Goal: Task Accomplishment & Management: Use online tool/utility

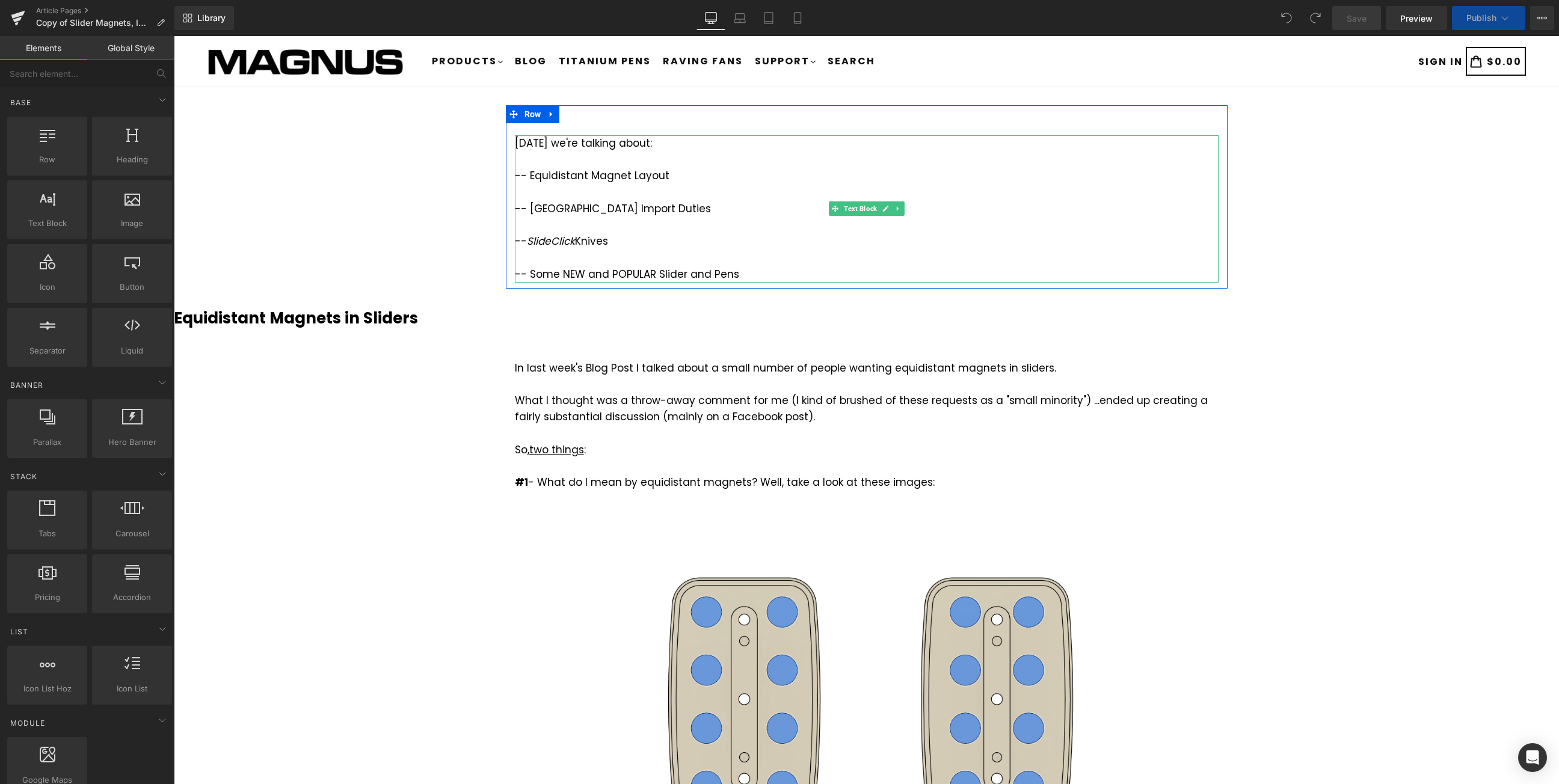
click at [722, 229] on div at bounding box center [866, 225] width 704 height 16
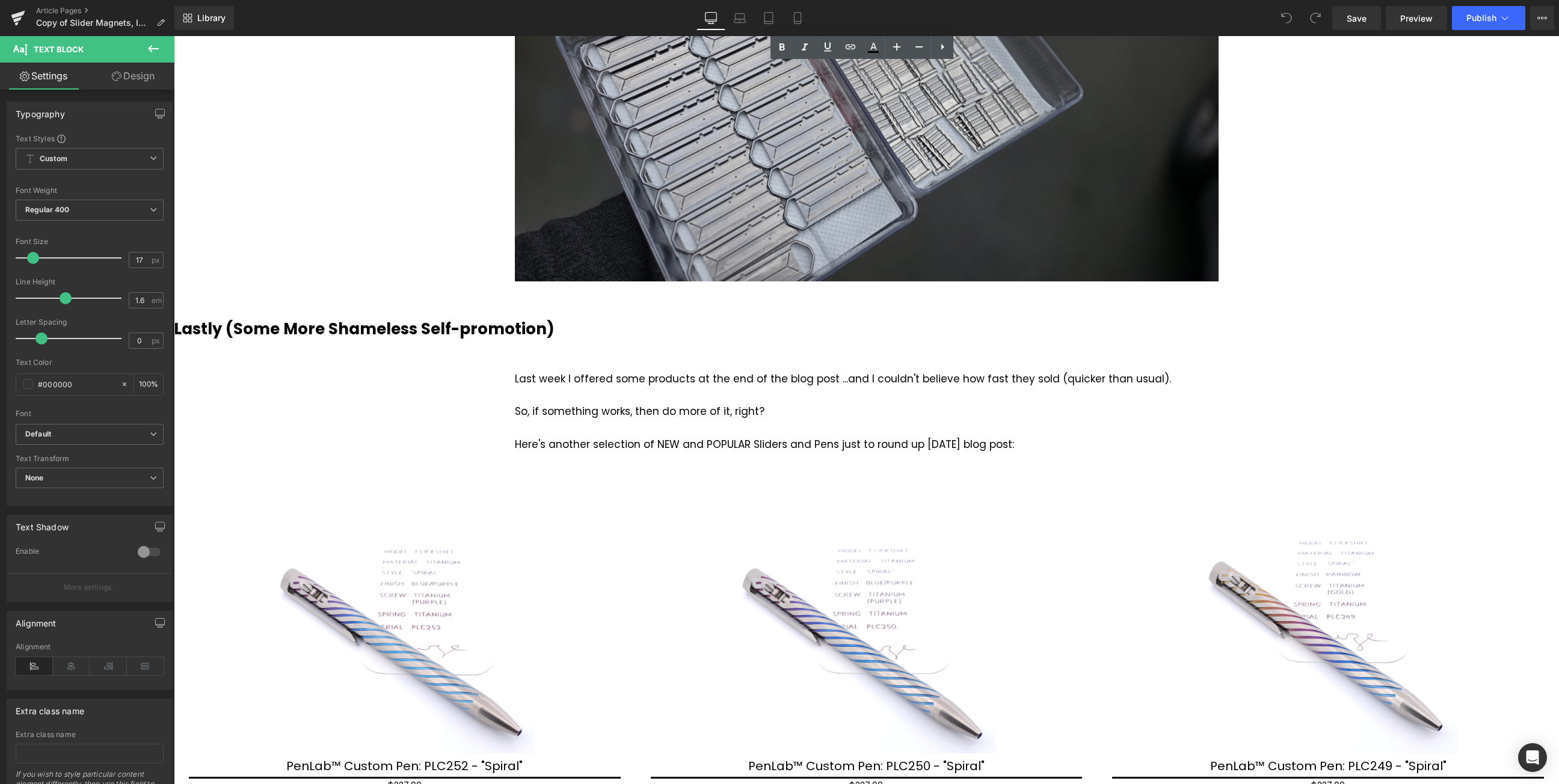
scroll to position [2417, 0]
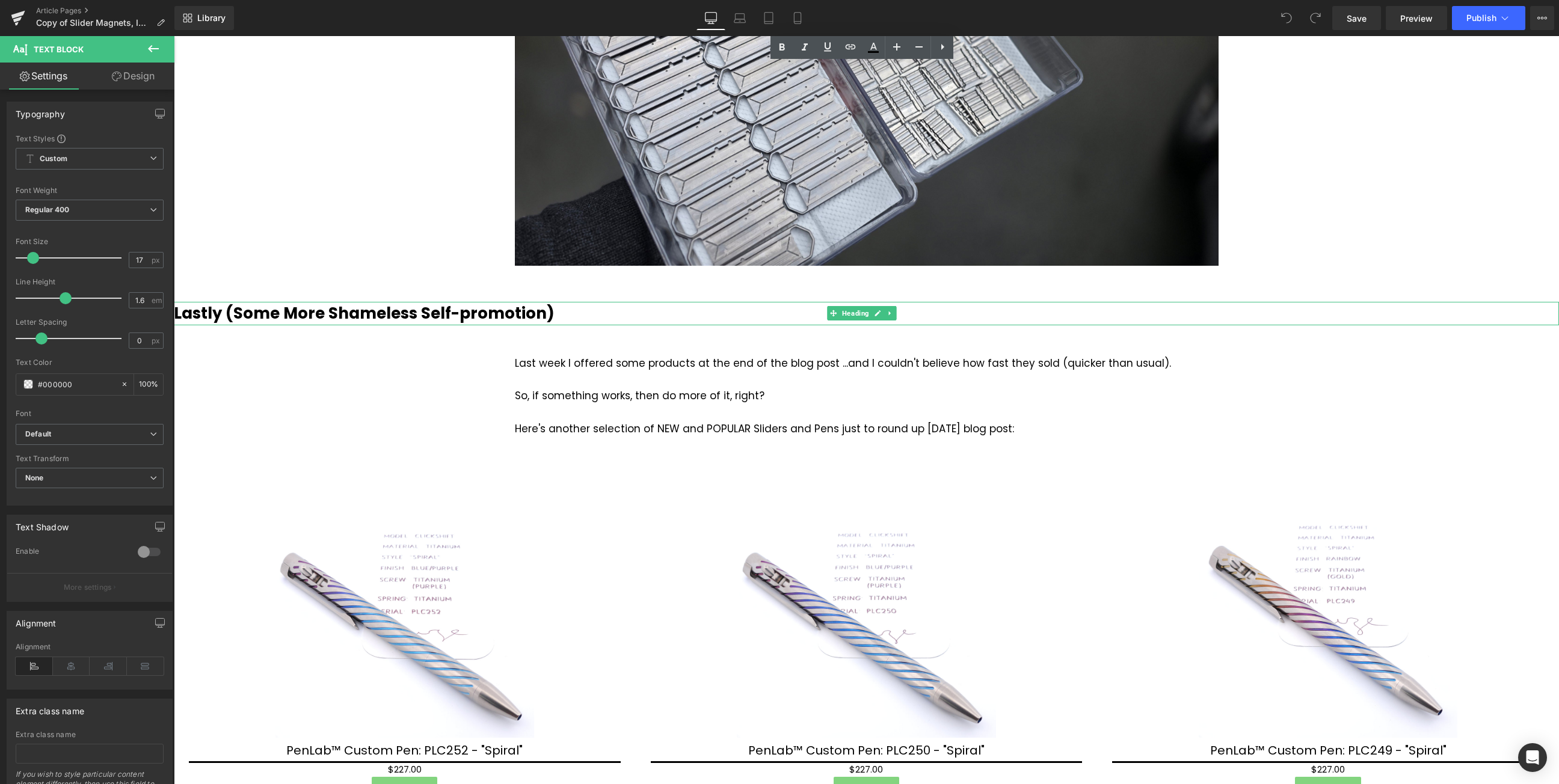
click at [551, 301] on h3 "Lastly (Some More Shameless Self-promotion)" at bounding box center [866, 313] width 1385 height 23
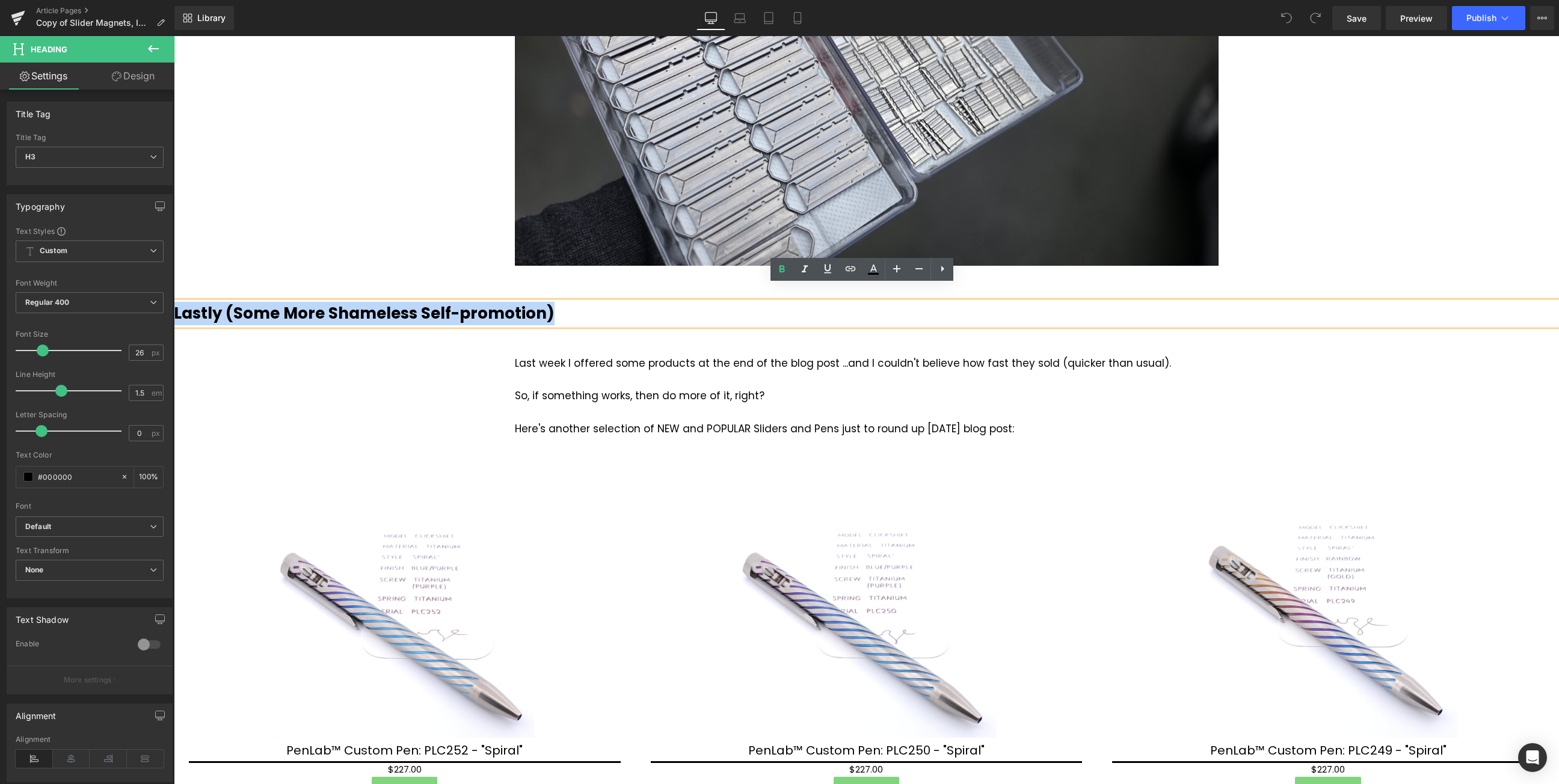
drag, startPoint x: 525, startPoint y: 298, endPoint x: 177, endPoint y: 298, distance: 348.0
click at [177, 301] on h3 "Lastly (Some More Shameless Self-promotion)" at bounding box center [866, 313] width 1385 height 23
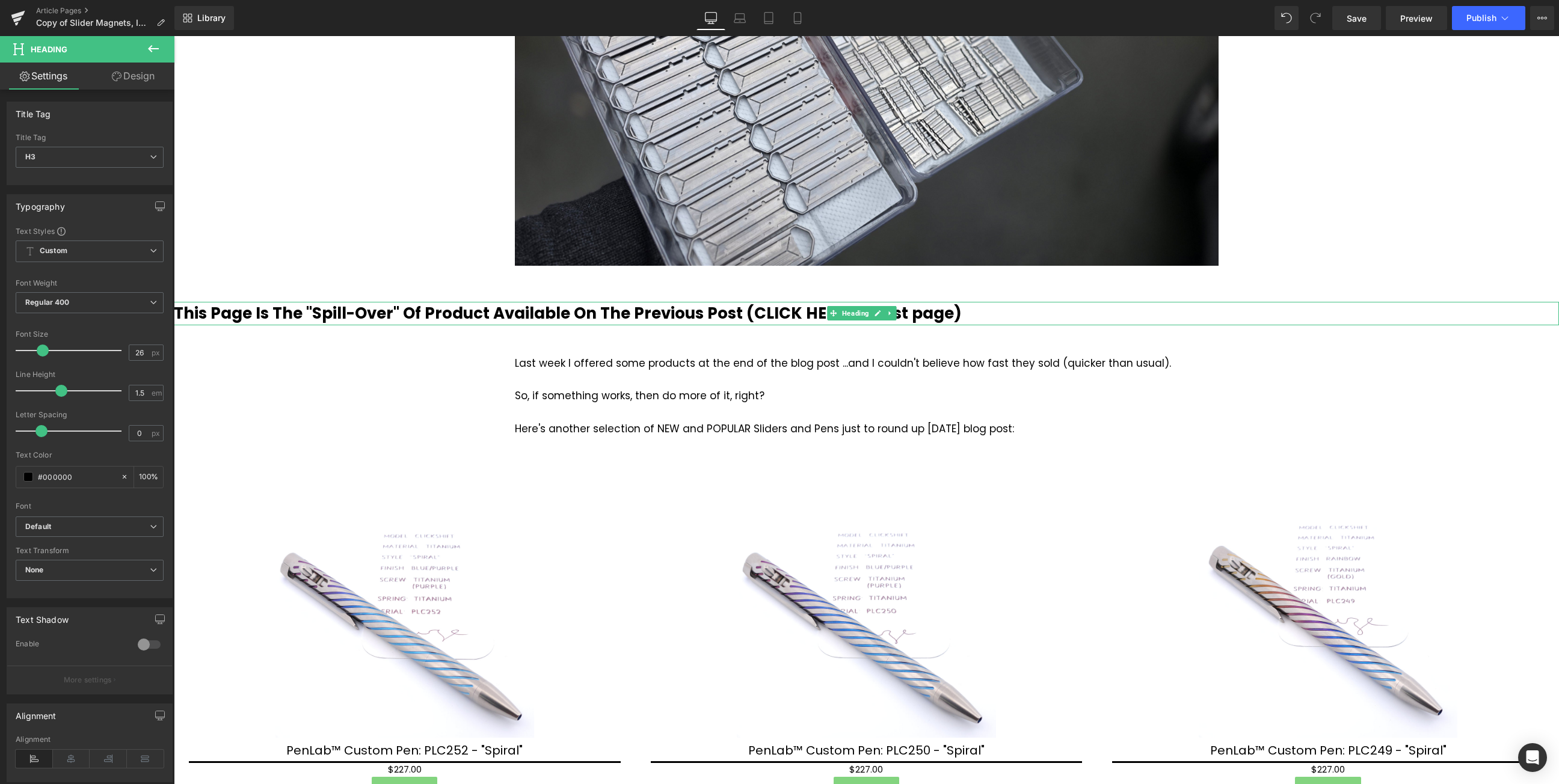
click at [571, 302] on b "This Page Is The "Spill-Over" Of Product Available On The Previous Post (CLICK …" at bounding box center [568, 313] width 788 height 22
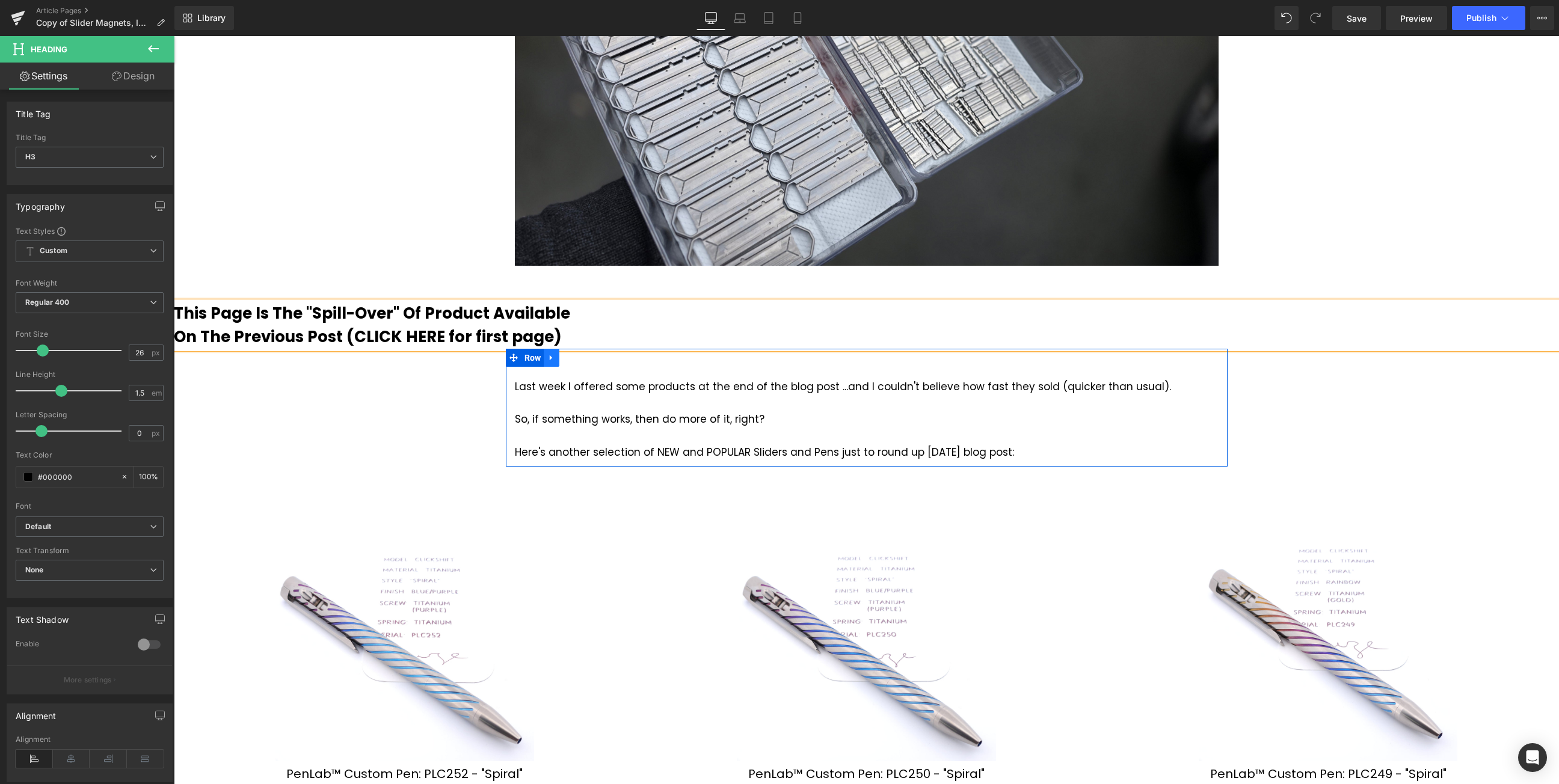
click at [548, 353] on icon at bounding box center [551, 358] width 9 height 9
click at [579, 353] on icon at bounding box center [583, 358] width 9 height 9
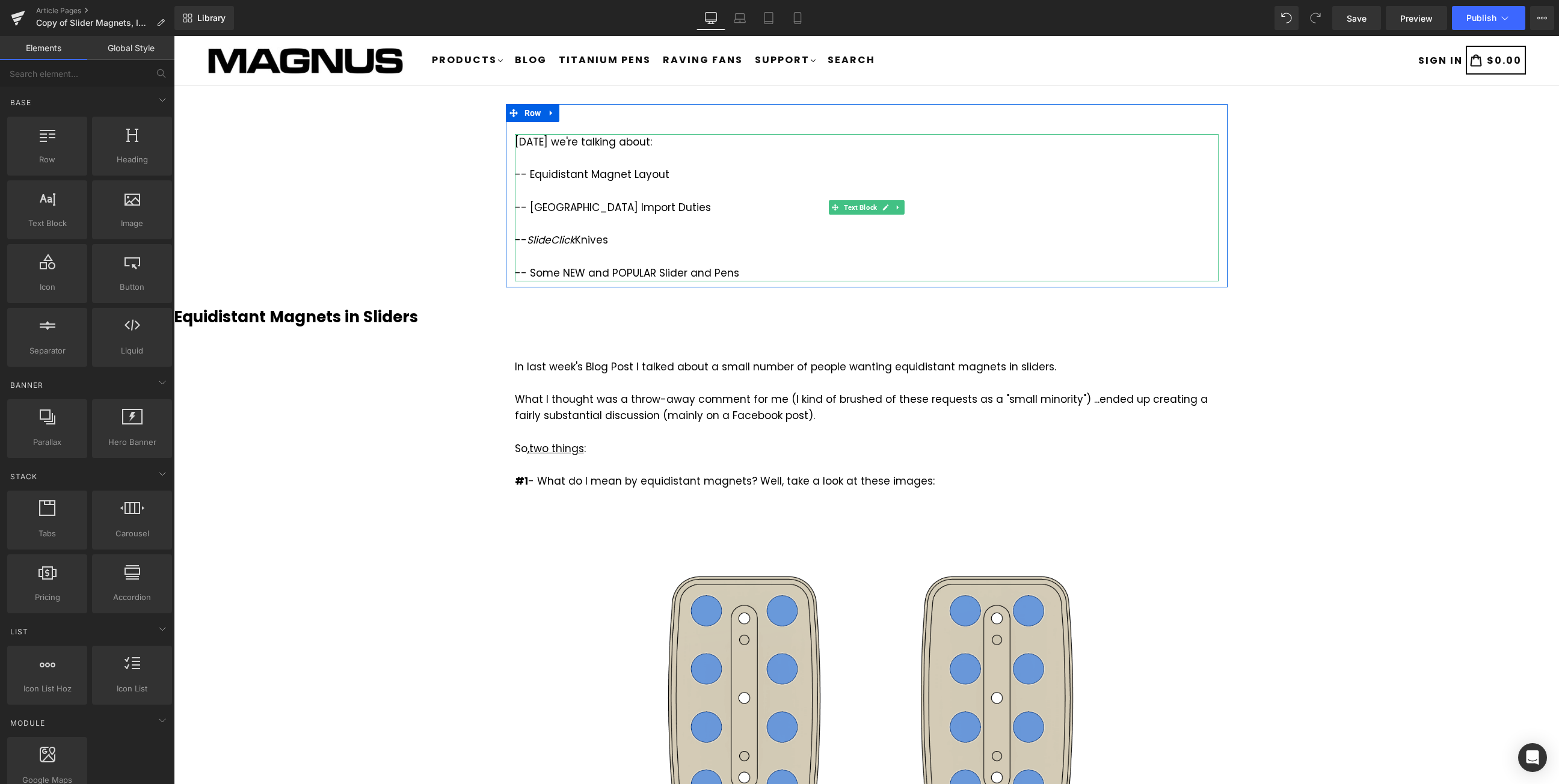
scroll to position [0, 0]
click at [548, 111] on icon at bounding box center [551, 115] width 9 height 9
click at [579, 113] on icon at bounding box center [583, 114] width 9 height 9
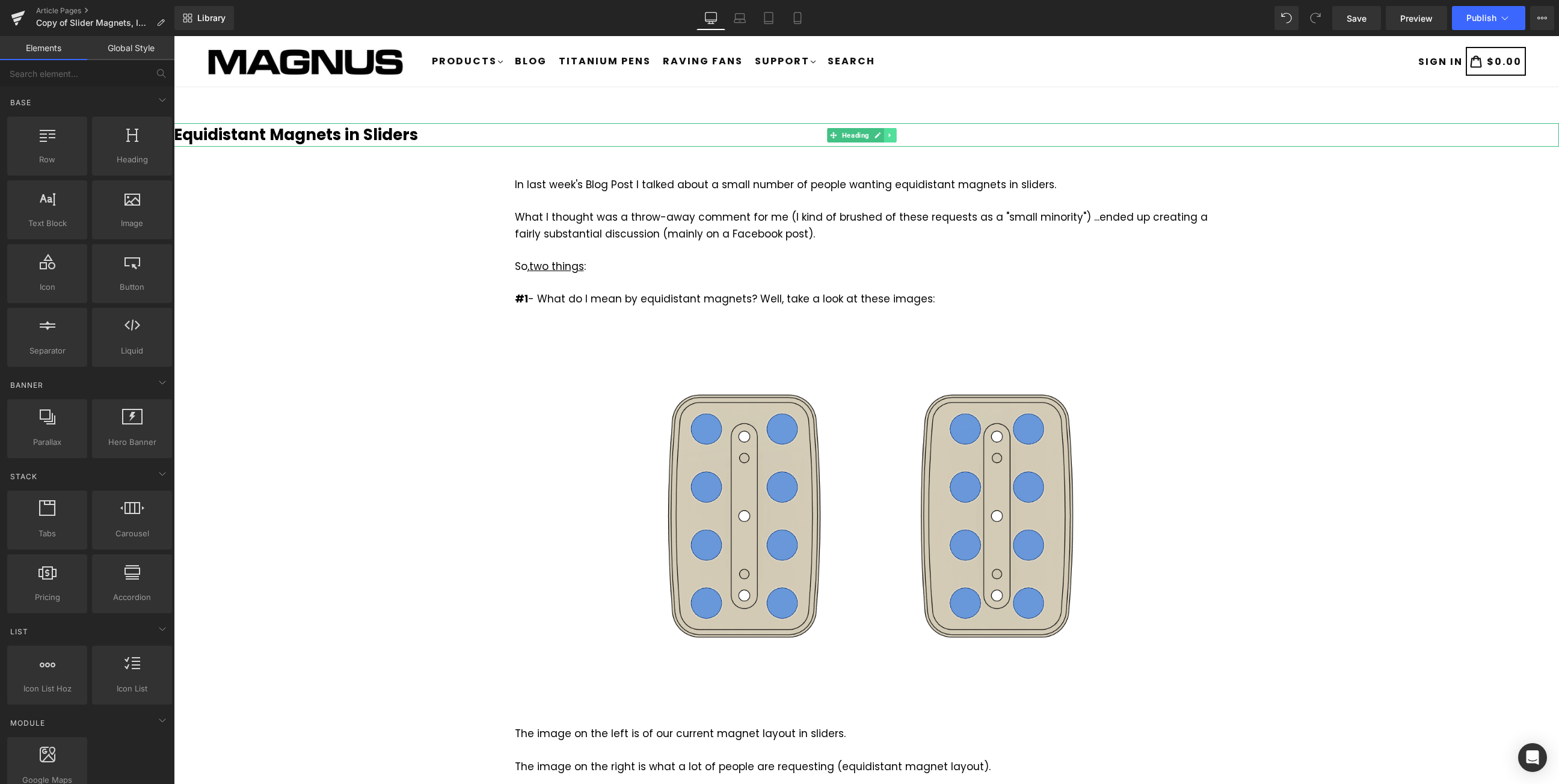
click at [887, 137] on icon at bounding box center [890, 135] width 6 height 7
click at [897, 137] on icon at bounding box center [896, 135] width 6 height 6
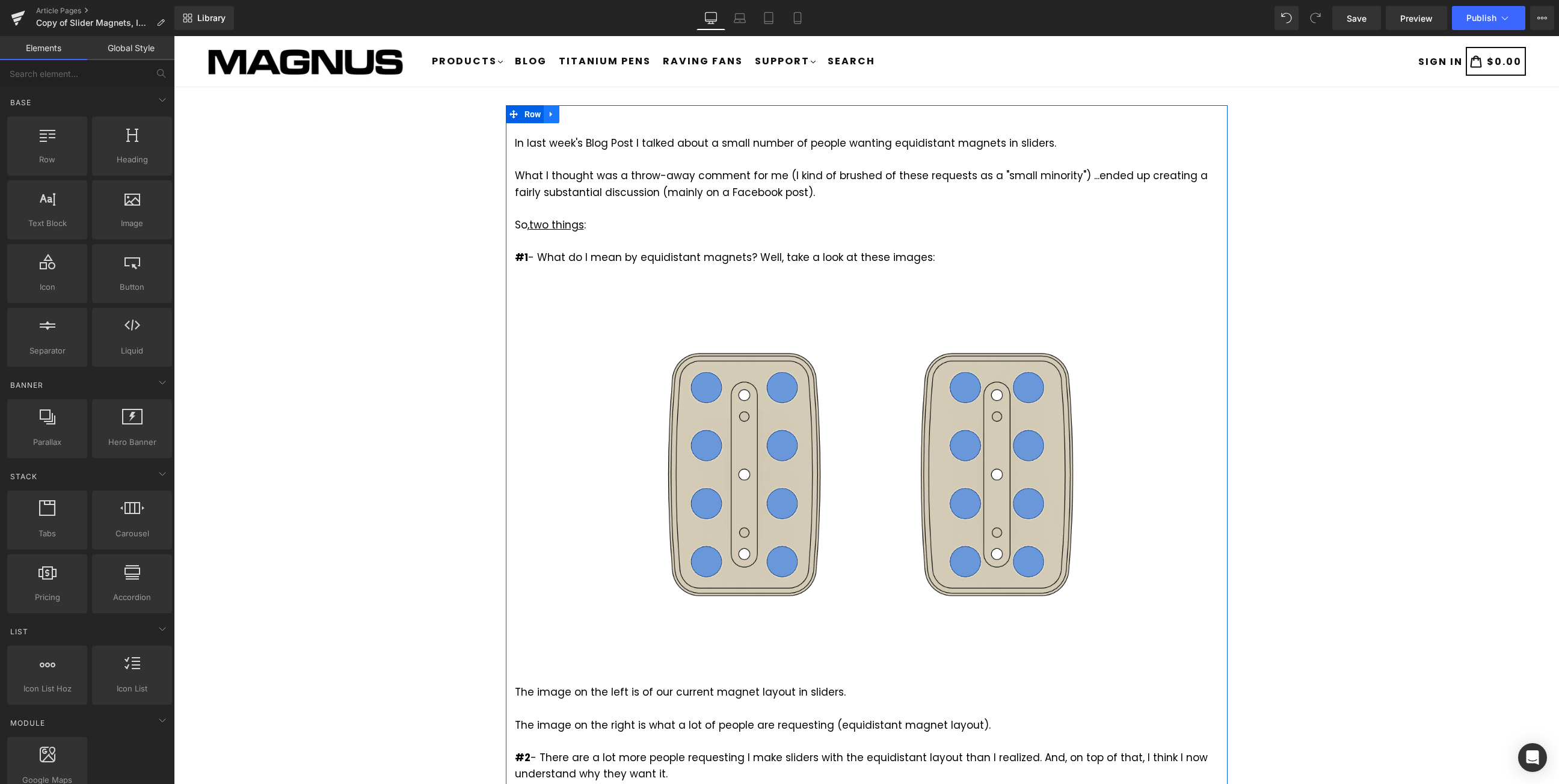
click at [551, 116] on icon at bounding box center [551, 115] width 9 height 9
click at [580, 115] on icon at bounding box center [583, 114] width 9 height 9
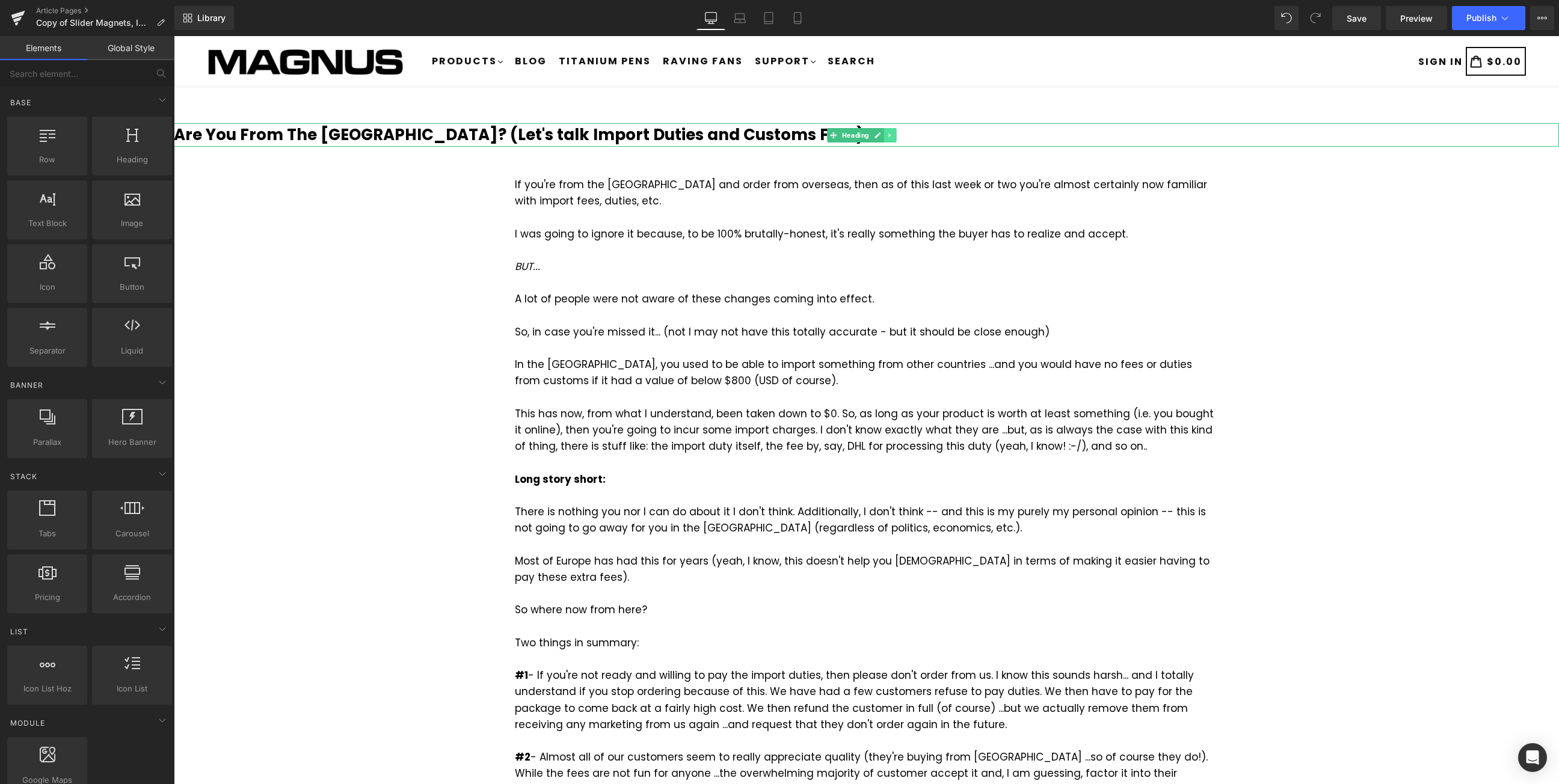
click at [890, 138] on icon at bounding box center [890, 135] width 6 height 7
click at [895, 137] on icon at bounding box center [896, 135] width 6 height 6
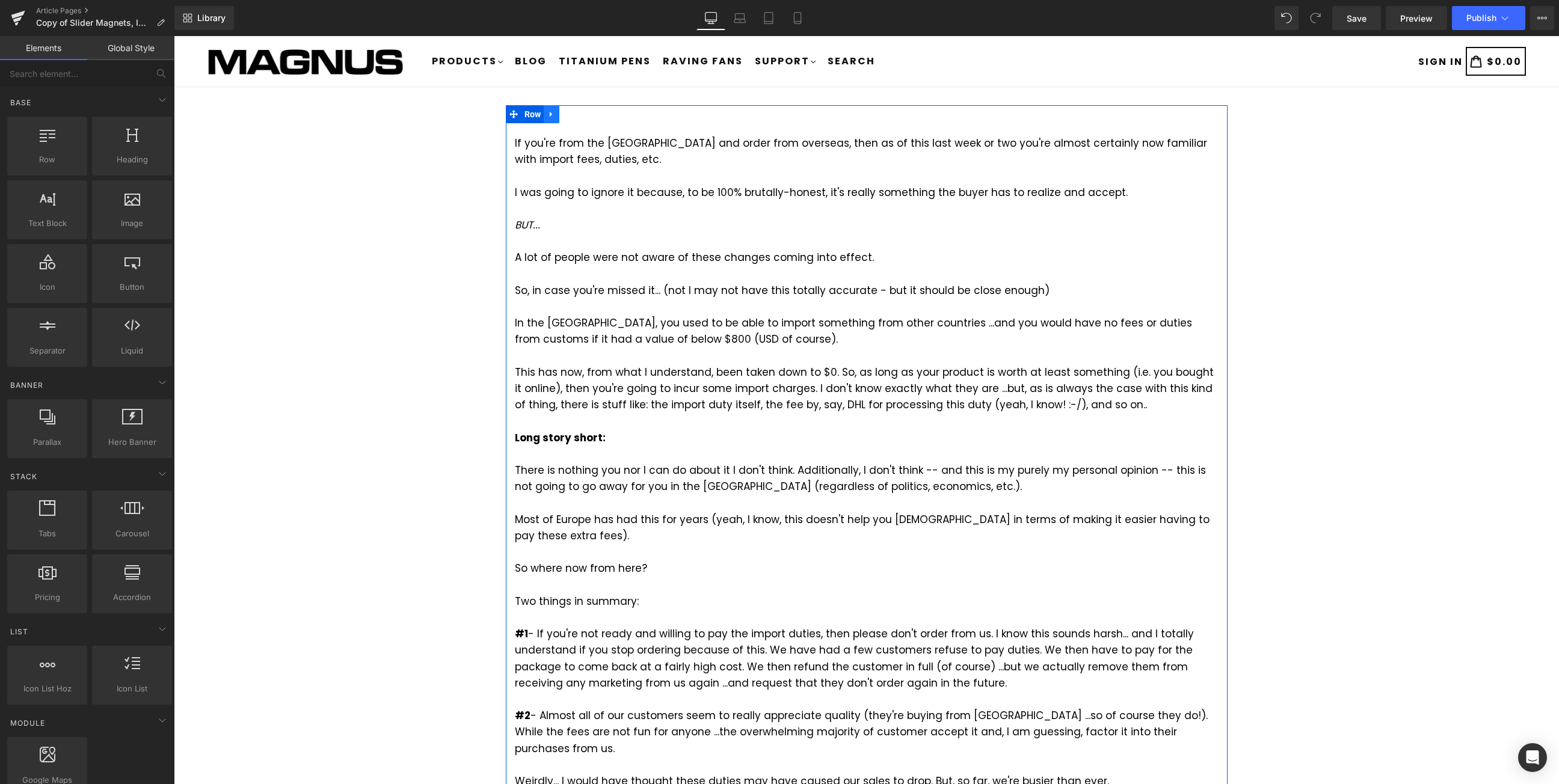
click at [550, 114] on icon at bounding box center [551, 114] width 2 height 5
click at [581, 112] on icon at bounding box center [583, 114] width 9 height 9
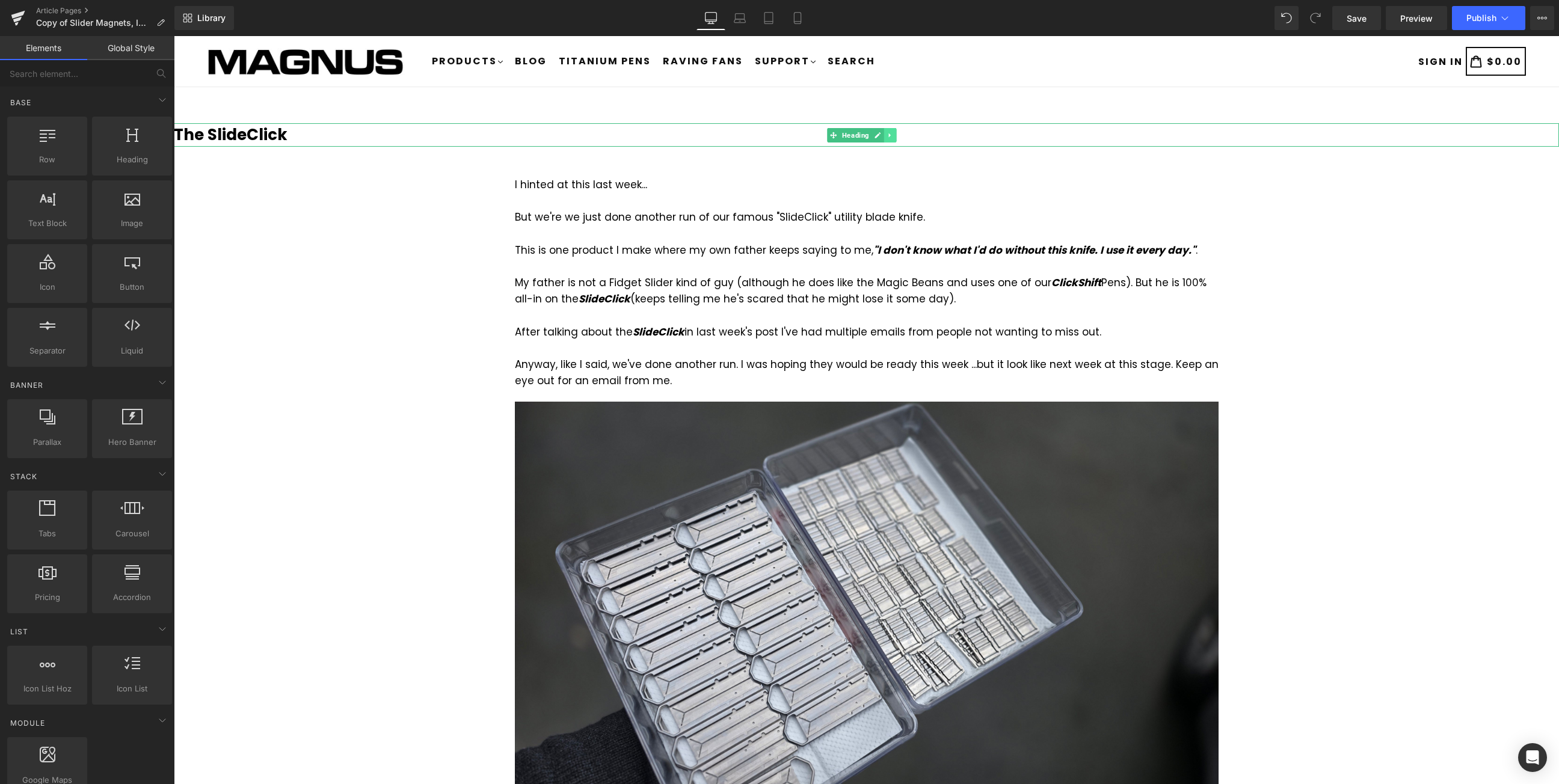
click at [890, 133] on icon at bounding box center [890, 135] width 6 height 7
click at [894, 134] on icon at bounding box center [896, 135] width 6 height 6
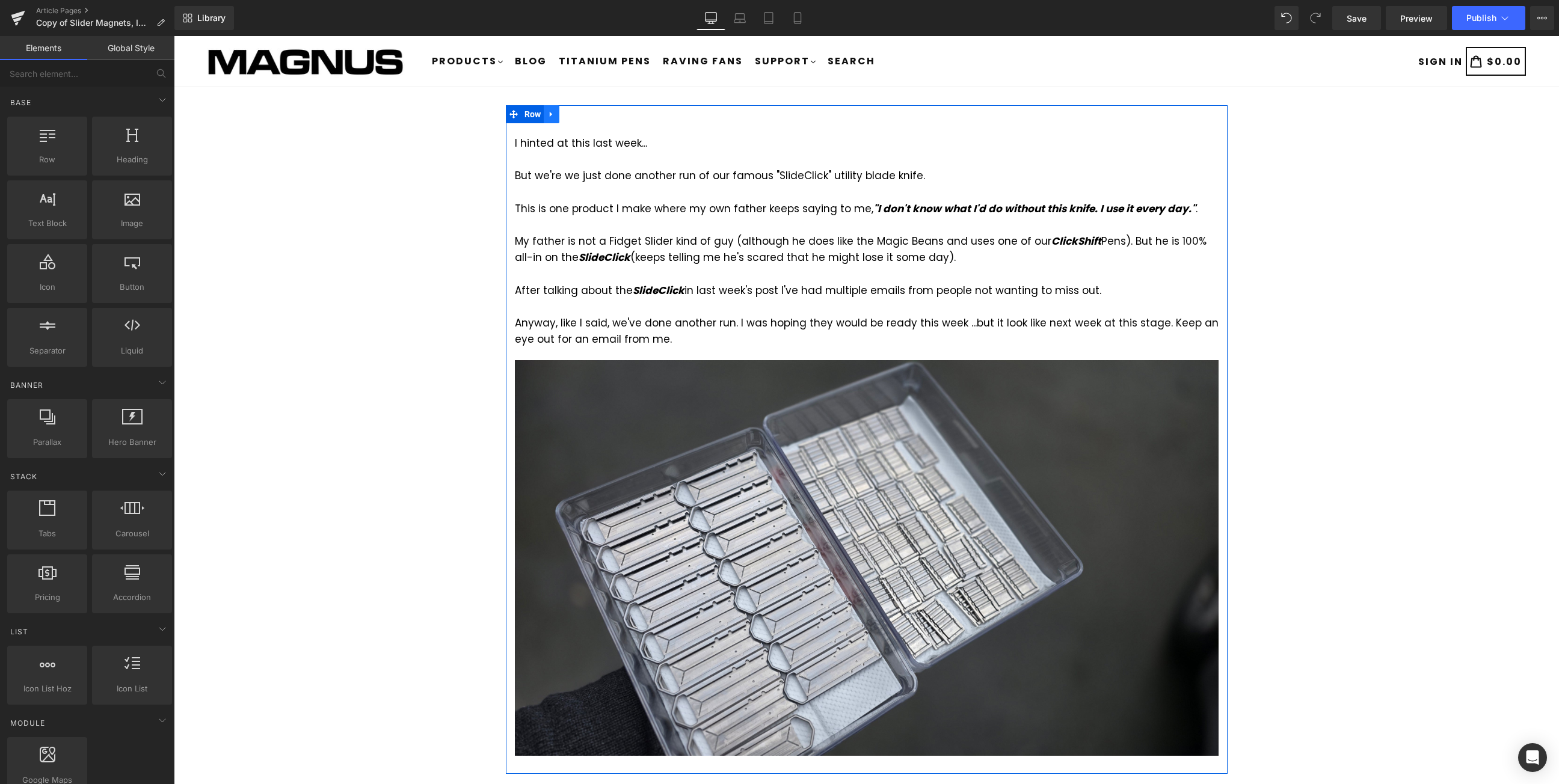
click at [549, 110] on icon at bounding box center [551, 115] width 9 height 9
click at [579, 113] on icon at bounding box center [583, 114] width 9 height 9
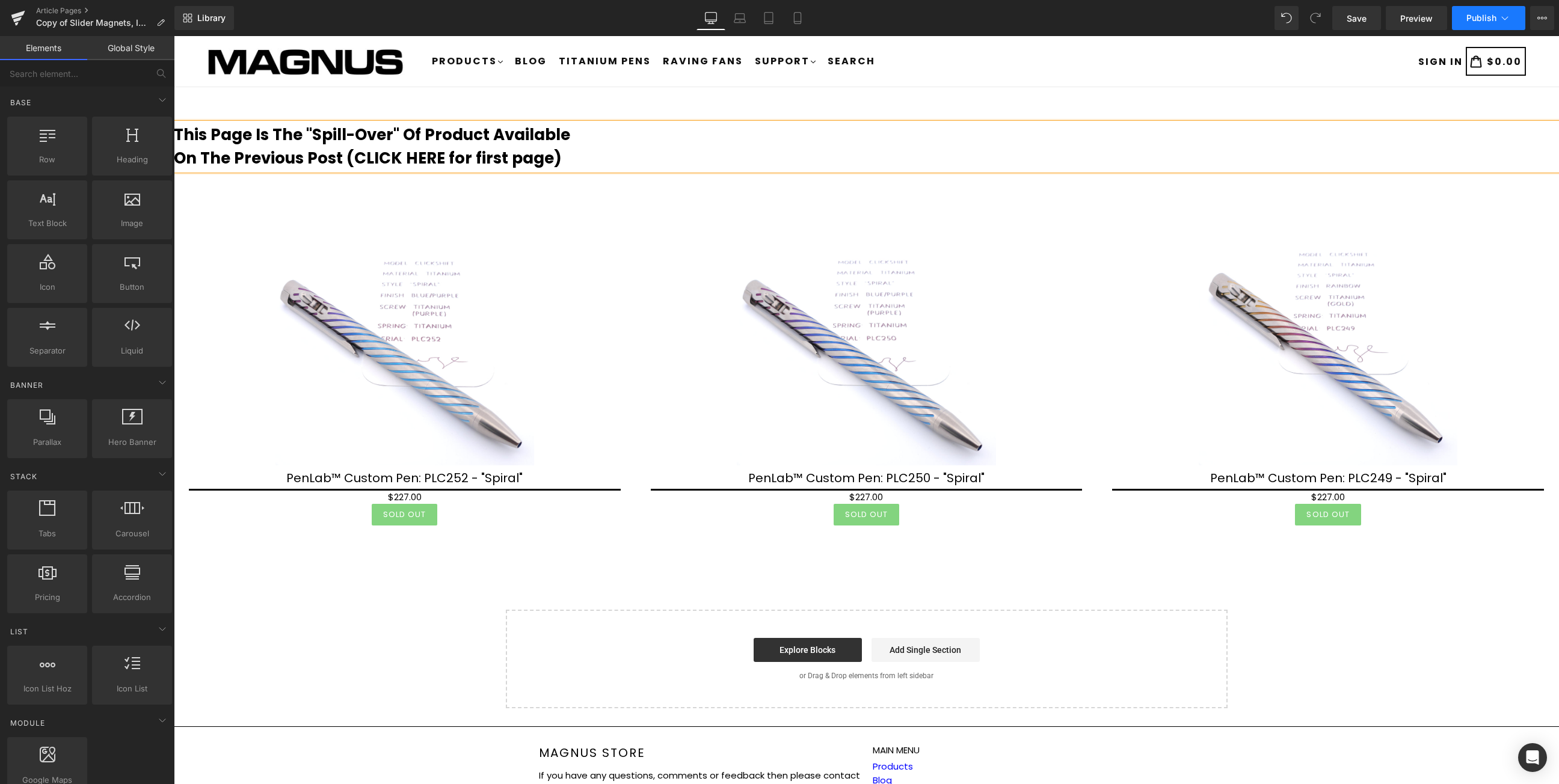
click at [1485, 23] on button "Publish" at bounding box center [1489, 18] width 73 height 24
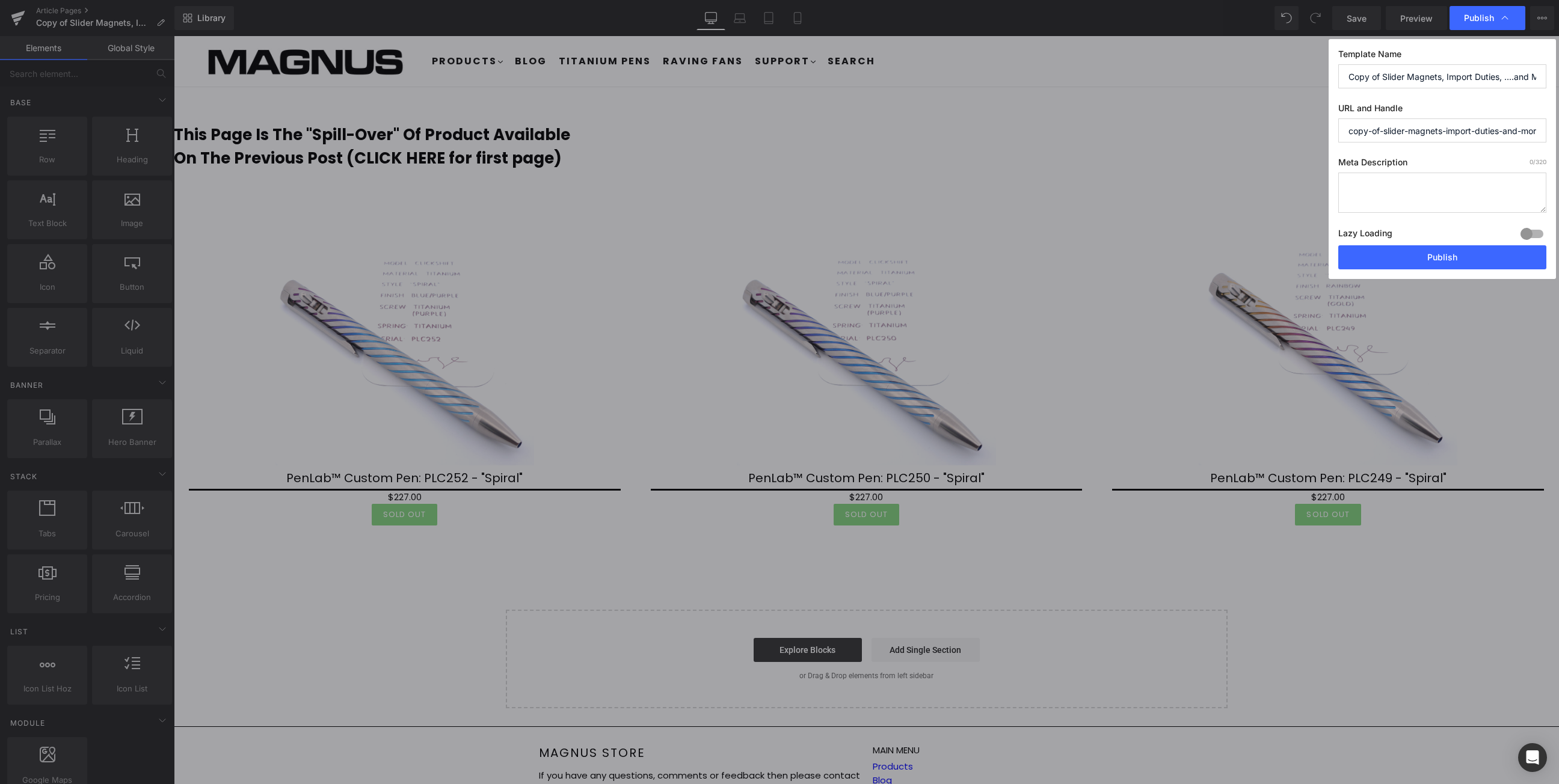
scroll to position [0, 80]
drag, startPoint x: 1507, startPoint y: 132, endPoint x: 1571, endPoint y: 132, distance: 64.0
click at [1558, 132] on html "You are previewing how the will restyle your page. You can not edit Elements in…" at bounding box center [780, 392] width 1559 height 784
click at [1532, 129] on input "copy-of-slider-magnets-import-duties-and-more-blog-post-part-2" at bounding box center [1442, 130] width 208 height 24
drag, startPoint x: 1461, startPoint y: 101, endPoint x: 1500, endPoint y: 70, distance: 49.8
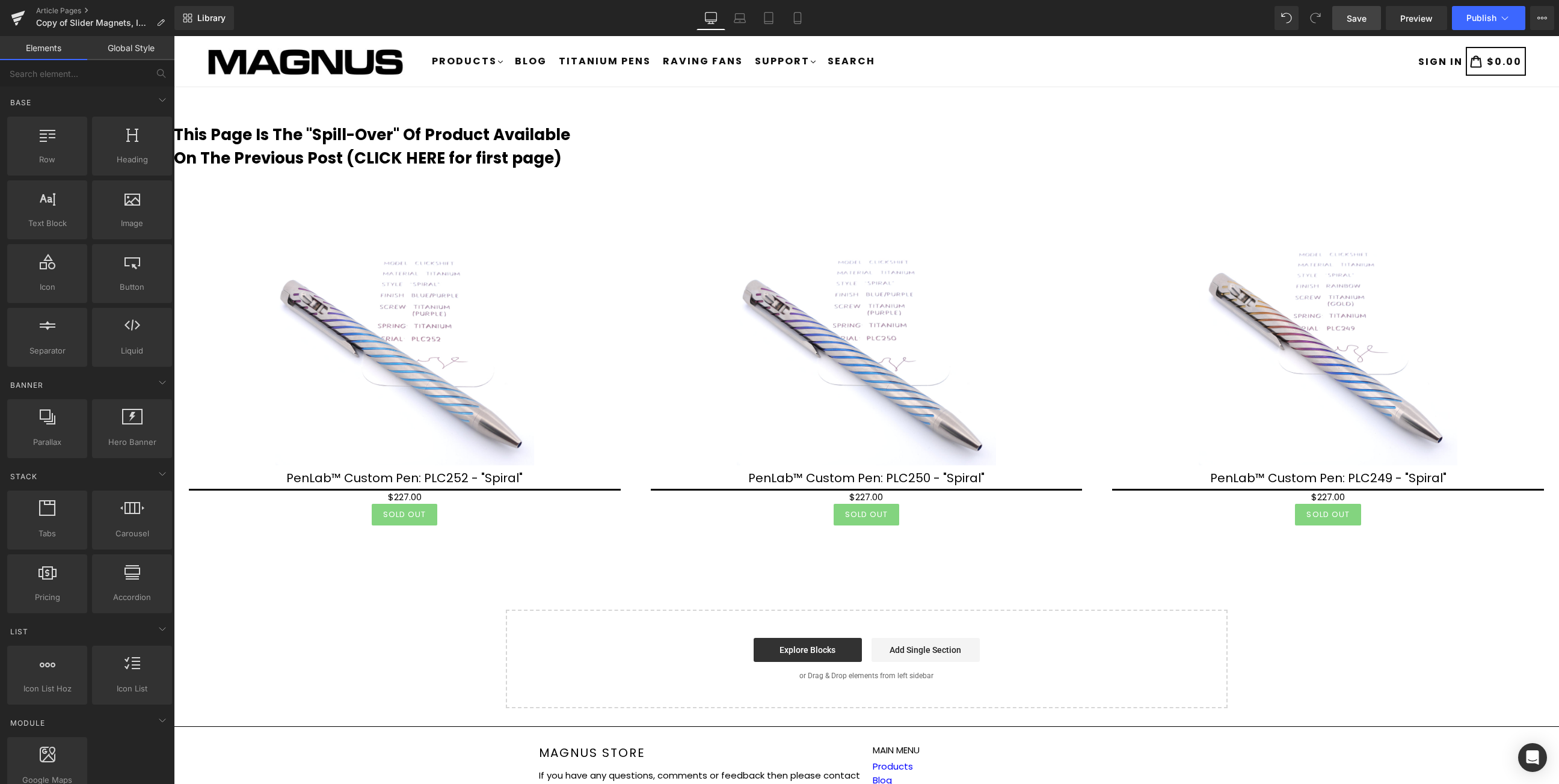
click at [1356, 20] on span "Save" at bounding box center [1356, 18] width 20 height 12
click at [965, 87] on main "This Page Is The "Spill-Over" Of Product Available On The Previous Post (CLICK …" at bounding box center [866, 397] width 1385 height 621
click at [890, 148] on icon at bounding box center [890, 147] width 2 height 4
click at [961, 87] on main "This Page Is The "Spill-Over" Of Product Available On The Previous Post (CLICK …" at bounding box center [866, 397] width 1385 height 621
click at [920, 84] on ul "Products .cls-1{fill:#231f20} Pens Fidget Sliders Fidget Slider Components Blog…" at bounding box center [812, 61] width 769 height 51
